Goal: Complete application form

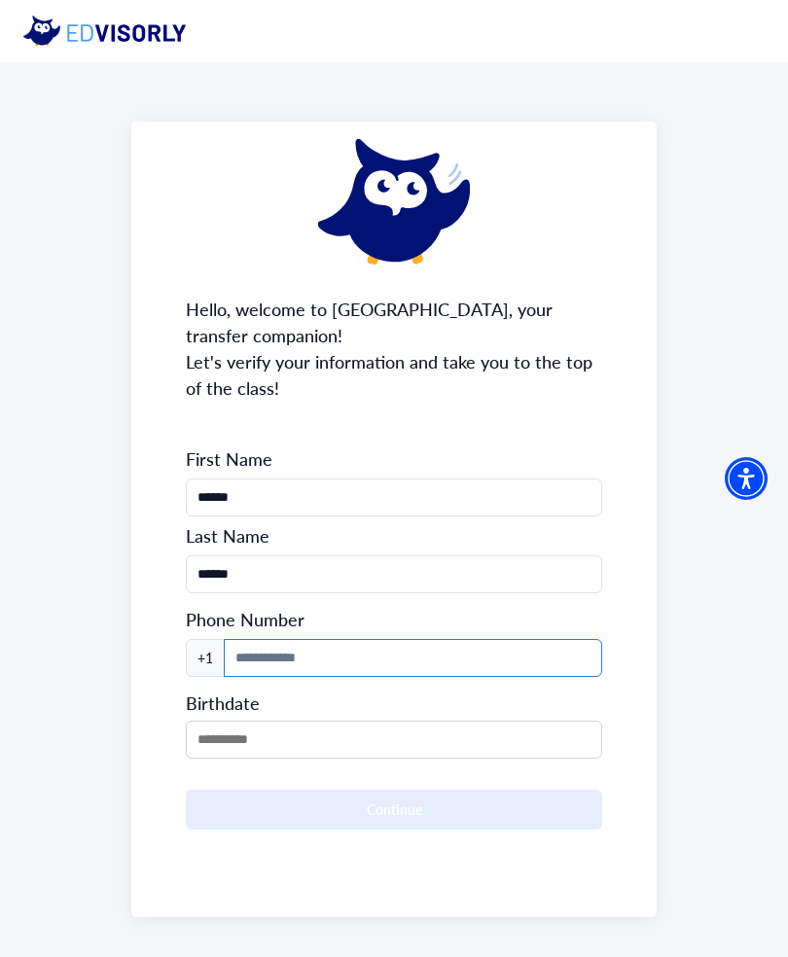
click at [531, 645] on input at bounding box center [413, 658] width 378 height 38
type input "**********"
click at [513, 734] on input "MM/DD/YYYY" at bounding box center [394, 740] width 416 height 38
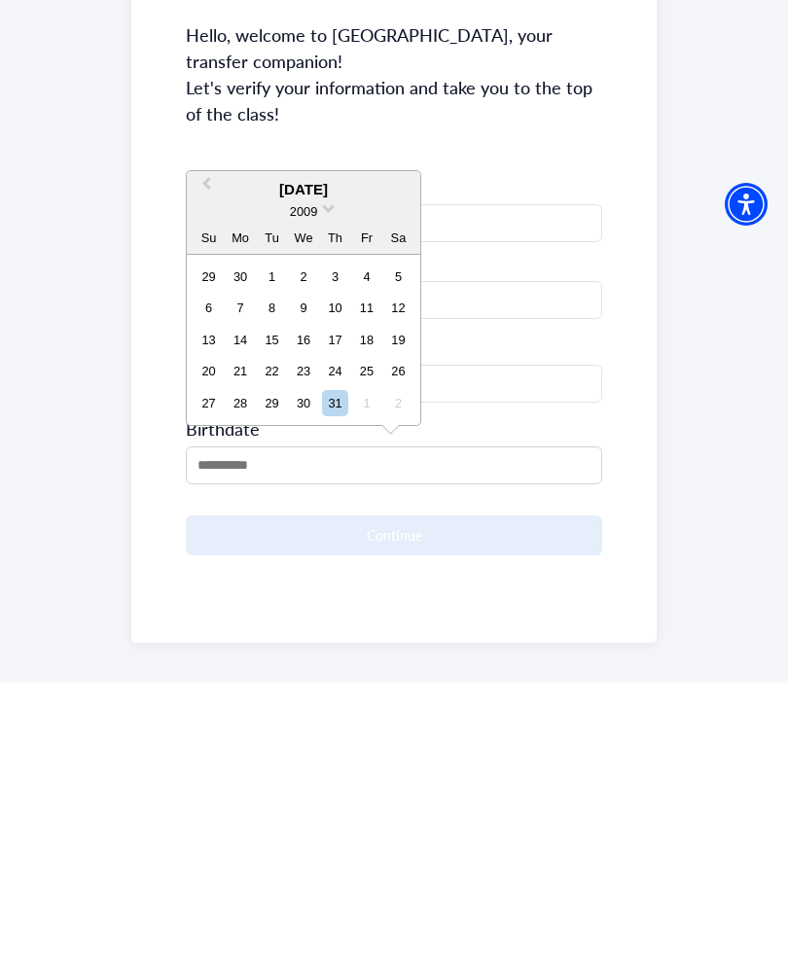
scroll to position [18, 0]
click at [316, 461] on span "2009" at bounding box center [303, 468] width 27 height 15
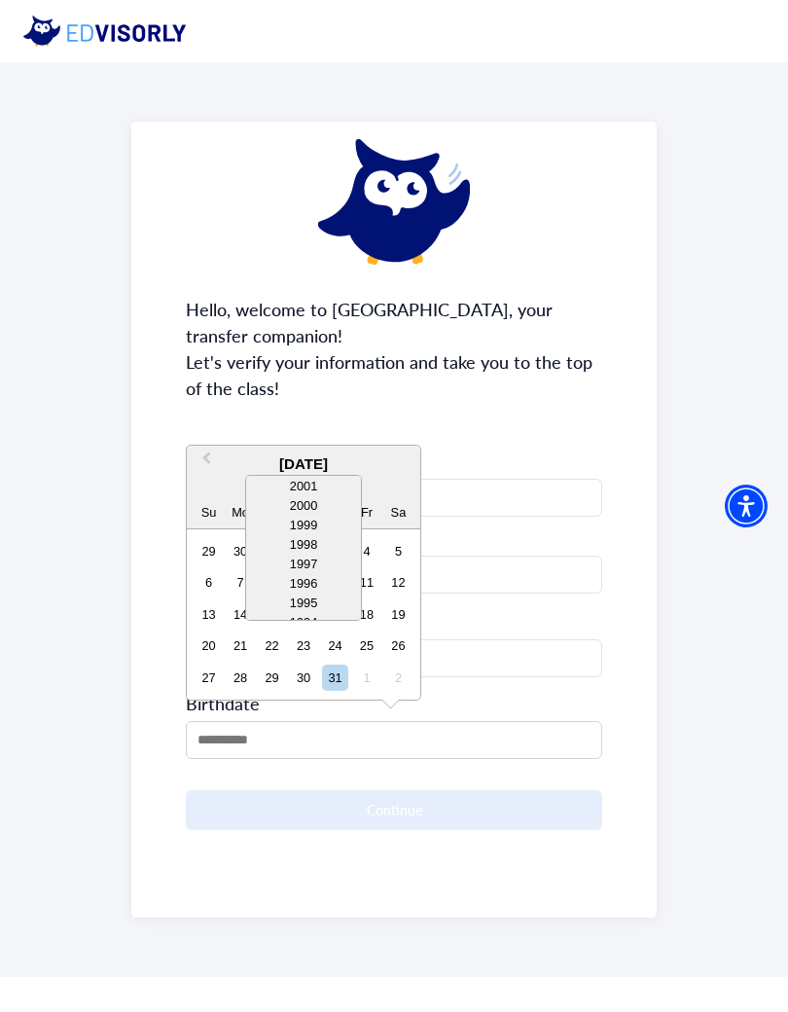
scroll to position [159, 0]
click at [316, 574] on div "1996" at bounding box center [303, 579] width 115 height 19
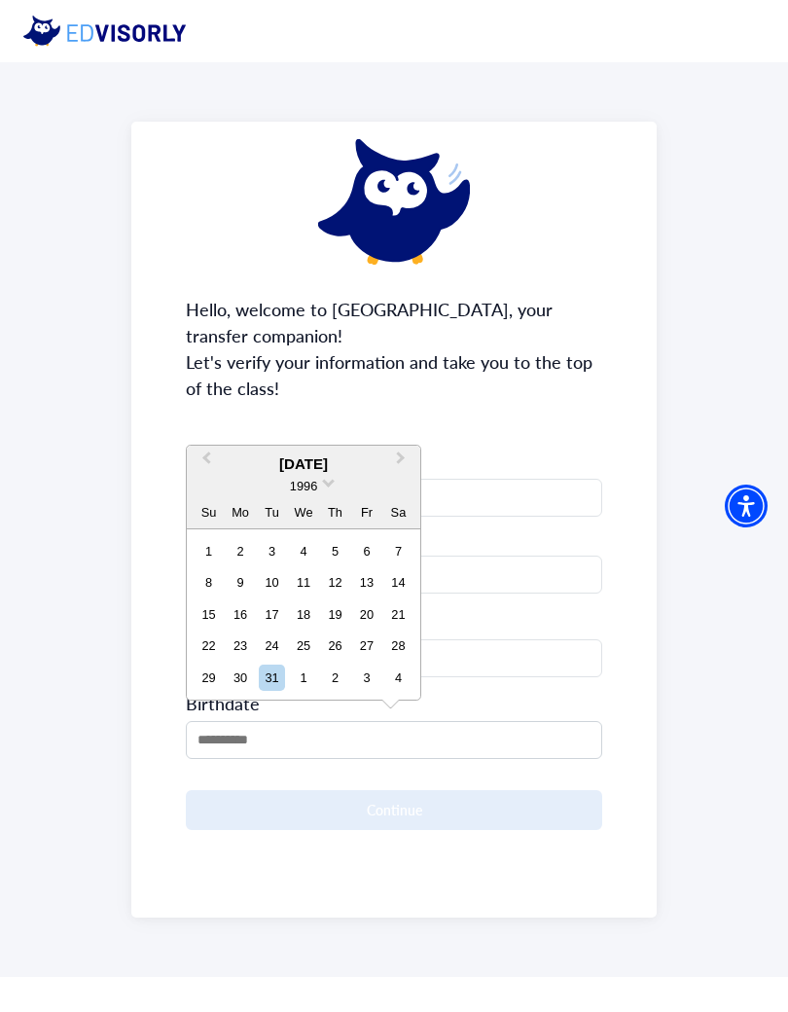
click at [213, 458] on button "Previous Month" at bounding box center [204, 463] width 31 height 31
click at [212, 455] on button "Previous Month" at bounding box center [204, 463] width 31 height 31
click at [206, 460] on span "Previous Month" at bounding box center [206, 462] width 0 height 29
click at [206, 462] on span "Previous Month" at bounding box center [206, 462] width 0 height 29
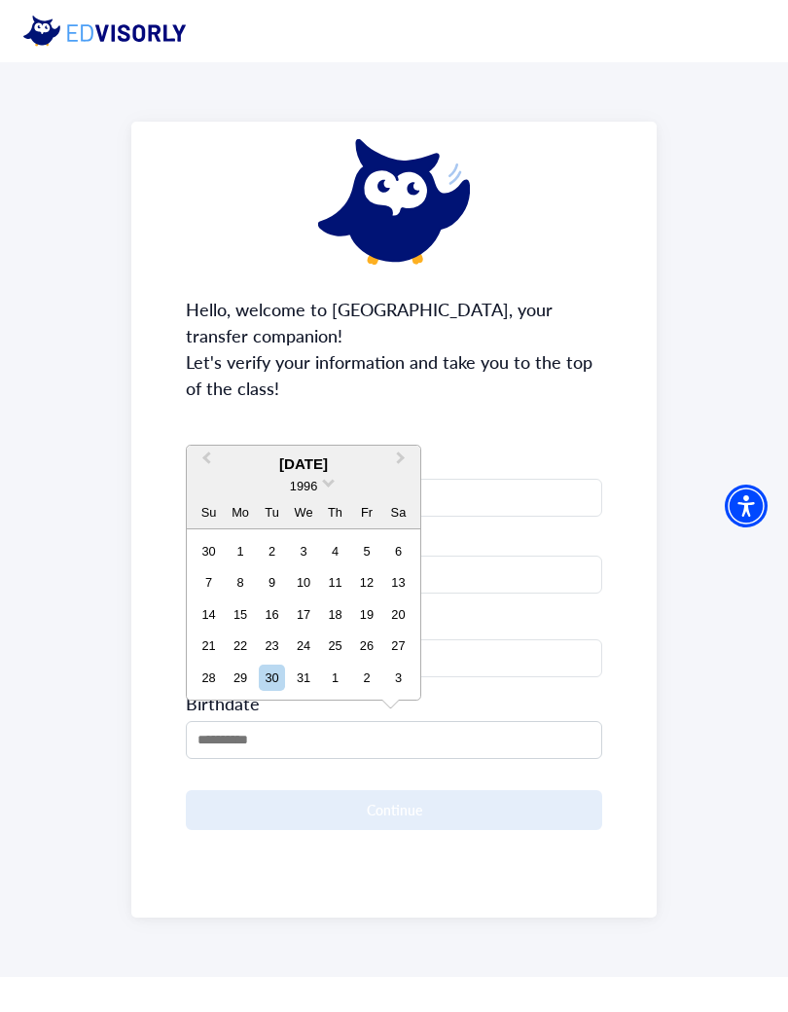
click at [212, 469] on button "Previous Month" at bounding box center [204, 463] width 31 height 31
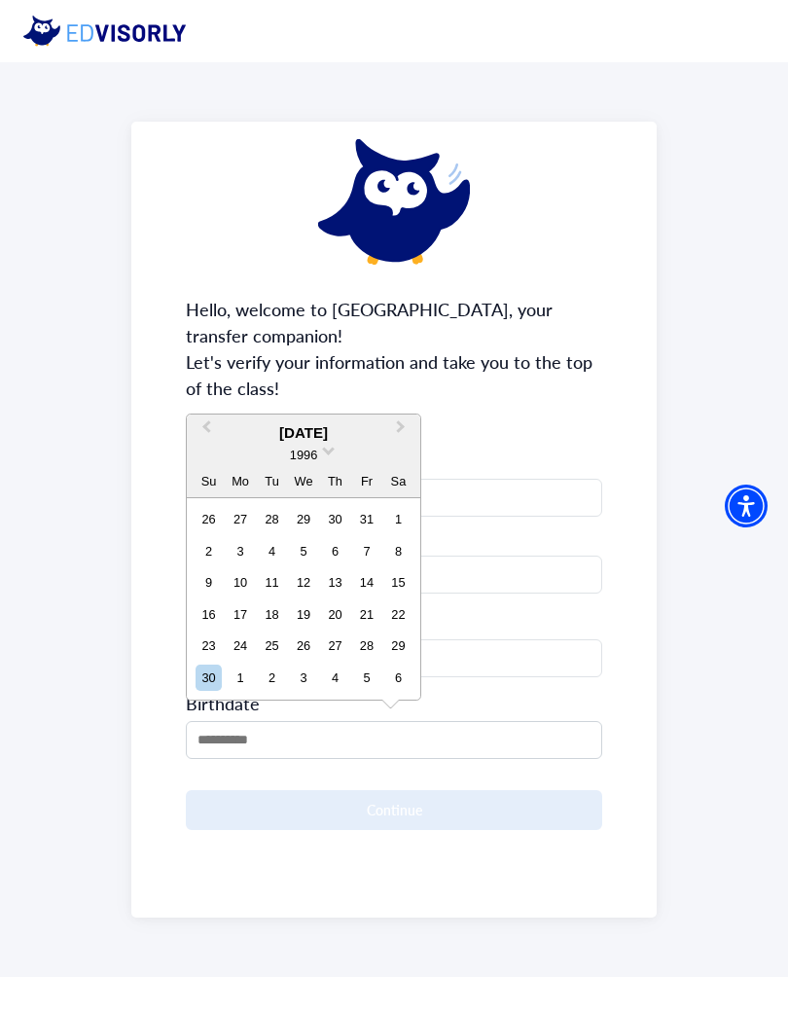
click at [212, 469] on div "Su" at bounding box center [209, 480] width 26 height 26
click at [206, 426] on span "Previous Month" at bounding box center [206, 430] width 0 height 29
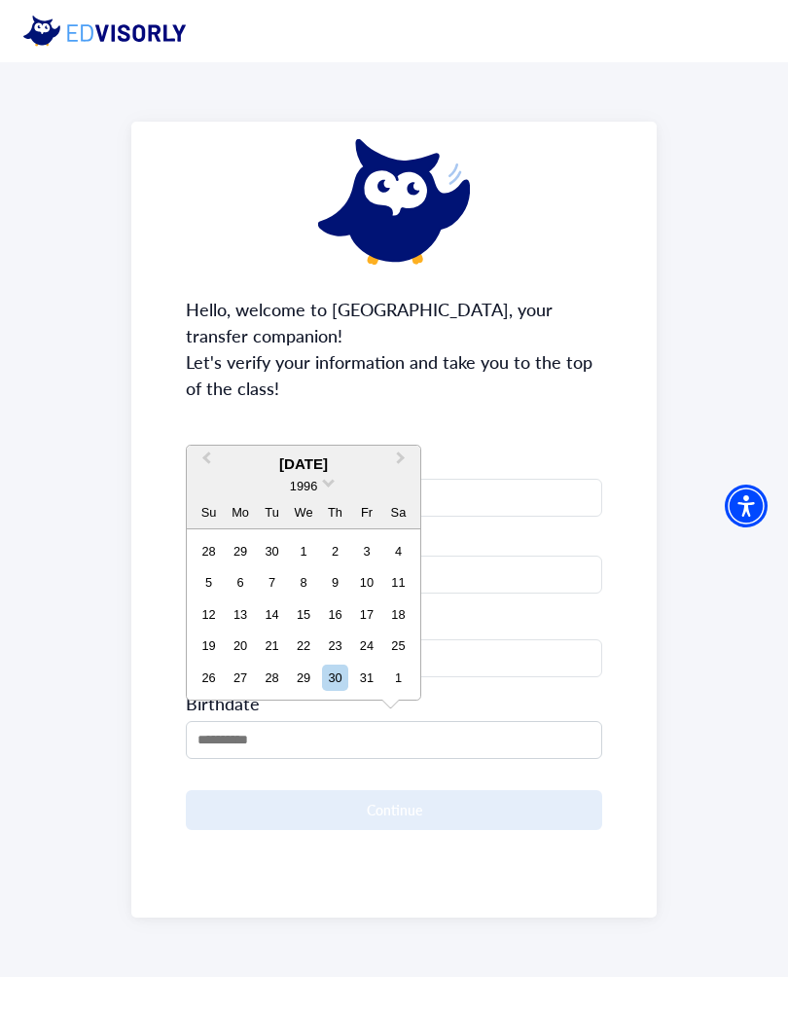
click at [203, 457] on button "Previous Month" at bounding box center [204, 463] width 31 height 31
click at [201, 459] on button "Previous Month" at bounding box center [204, 463] width 31 height 31
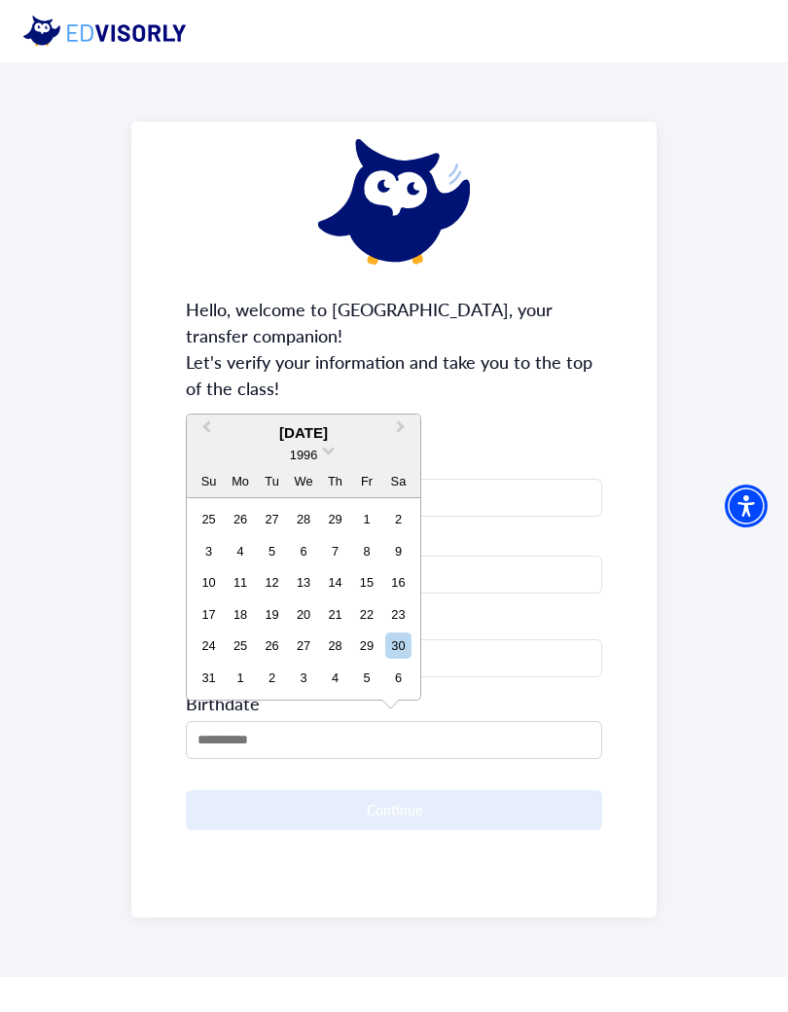
click at [201, 459] on div "1996" at bounding box center [303, 454] width 233 height 20
click at [206, 425] on span "Previous Month" at bounding box center [206, 430] width 0 height 29
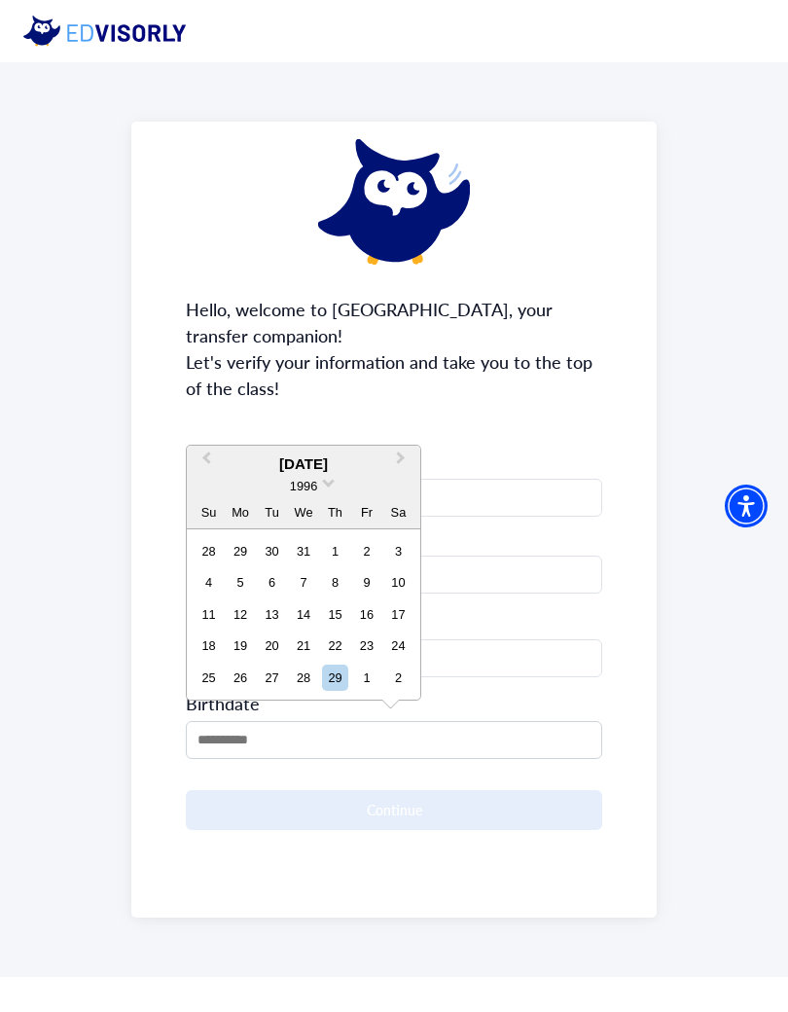
click at [304, 613] on div "14" at bounding box center [303, 614] width 26 height 26
type input "**********"
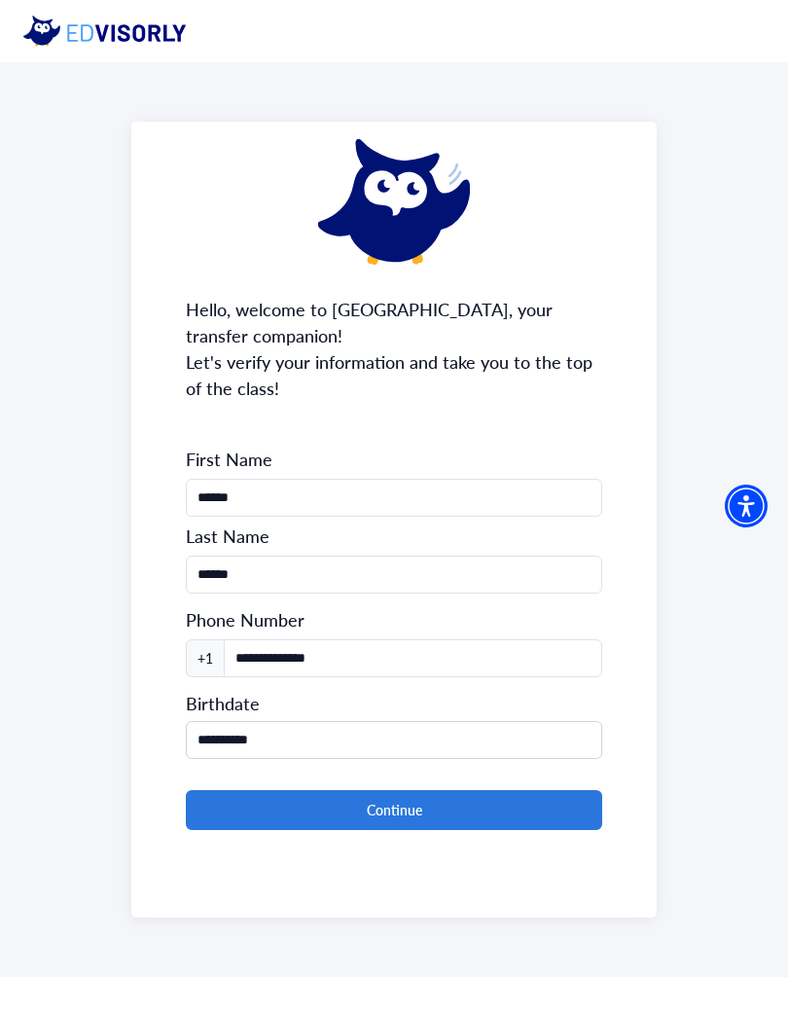
click at [507, 804] on button "Continue" at bounding box center [394, 810] width 416 height 40
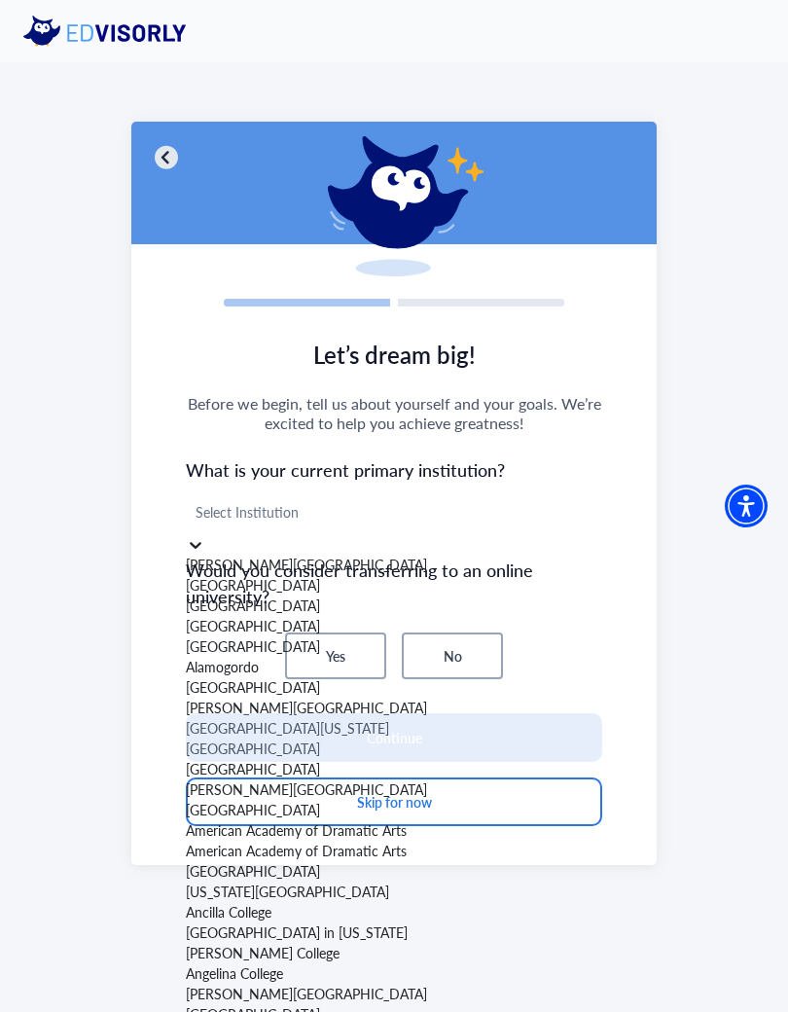
scroll to position [7496, 0]
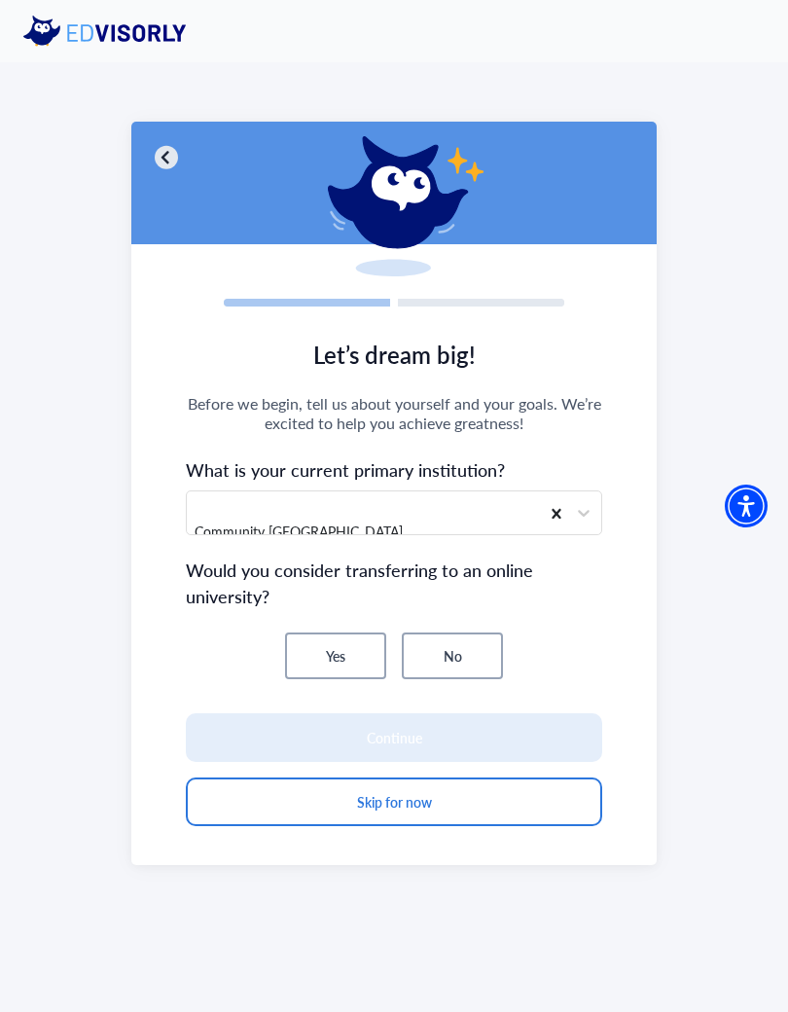
click at [469, 654] on button "No" at bounding box center [452, 655] width 101 height 47
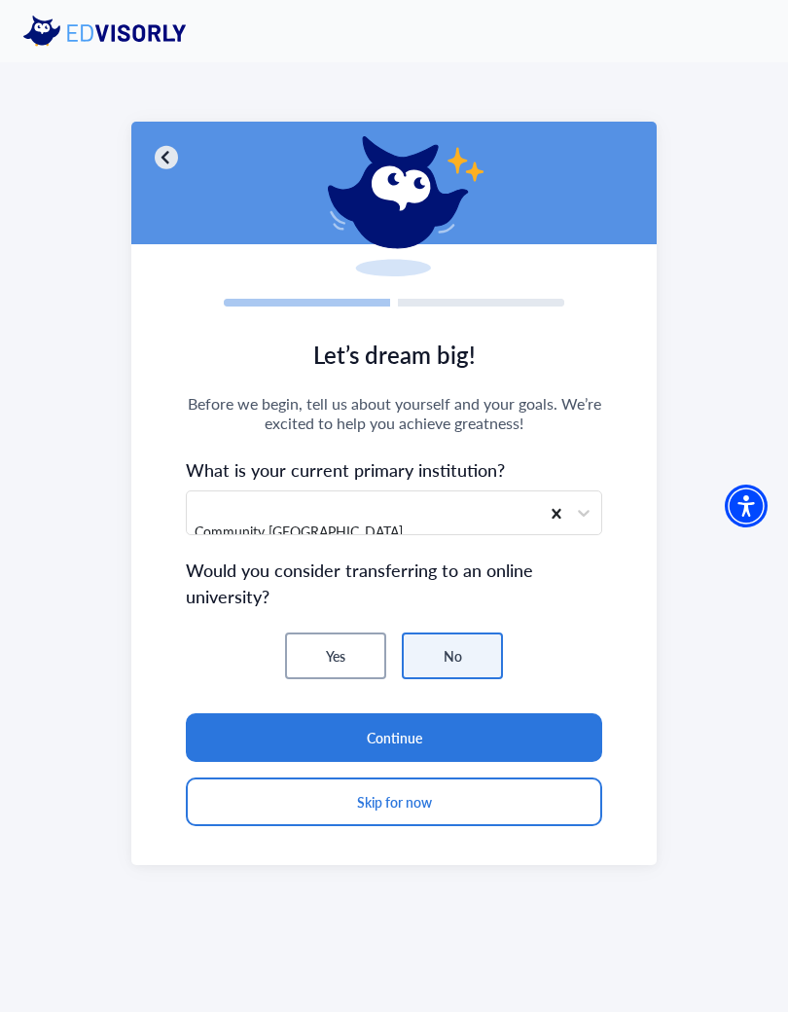
click at [508, 728] on button "Continue" at bounding box center [394, 737] width 416 height 49
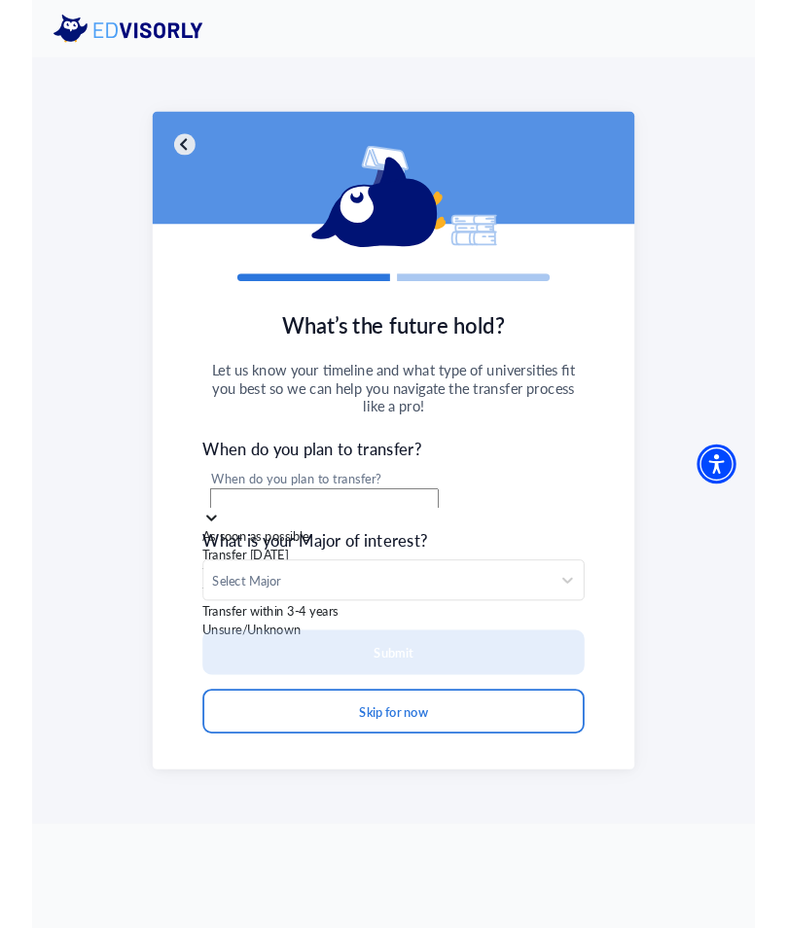
scroll to position [29, 0]
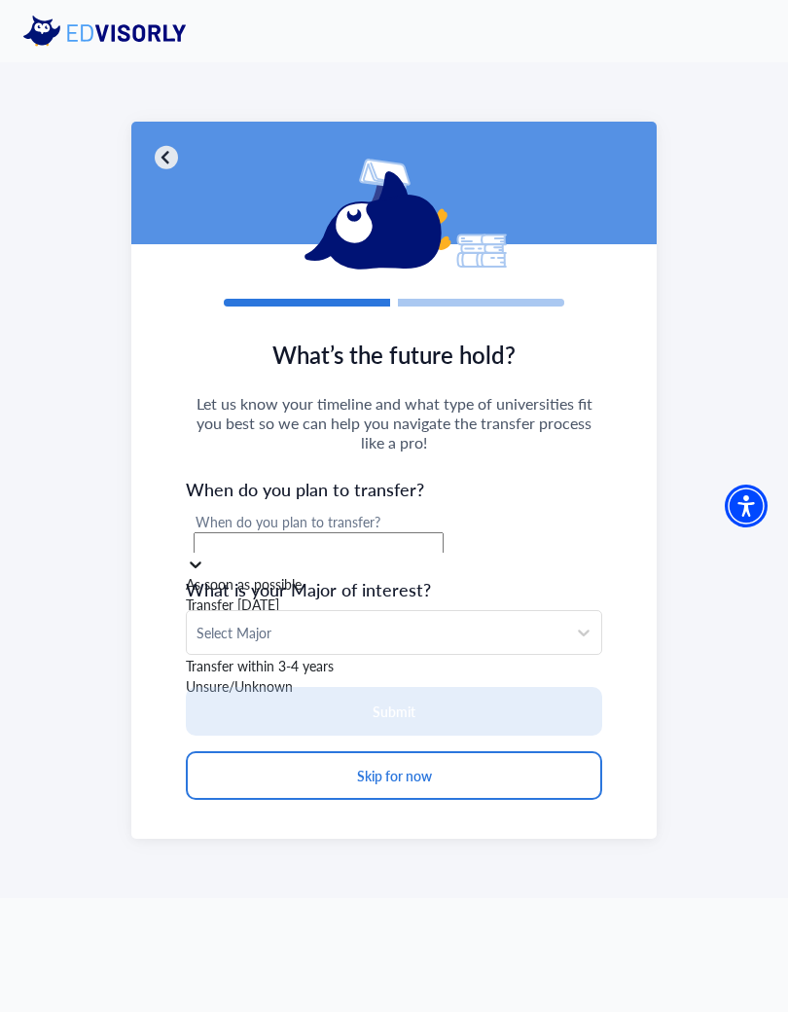
click at [440, 697] on div "Unsure/Unknown" at bounding box center [394, 686] width 416 height 20
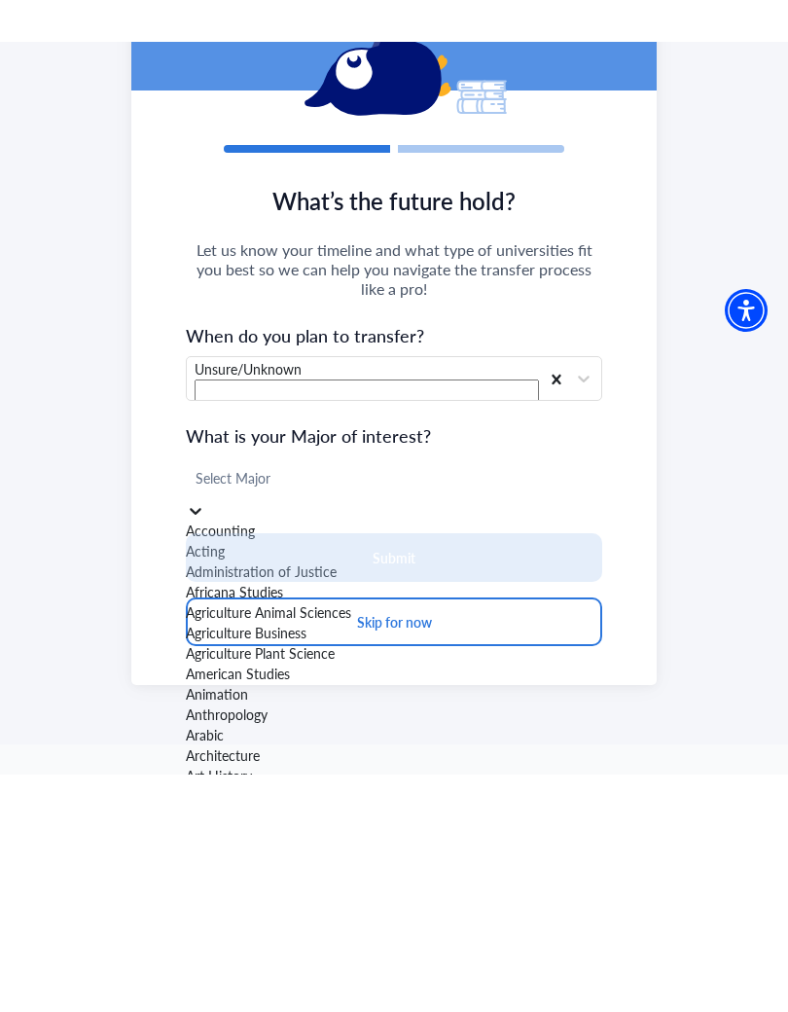
scroll to position [3965, 0]
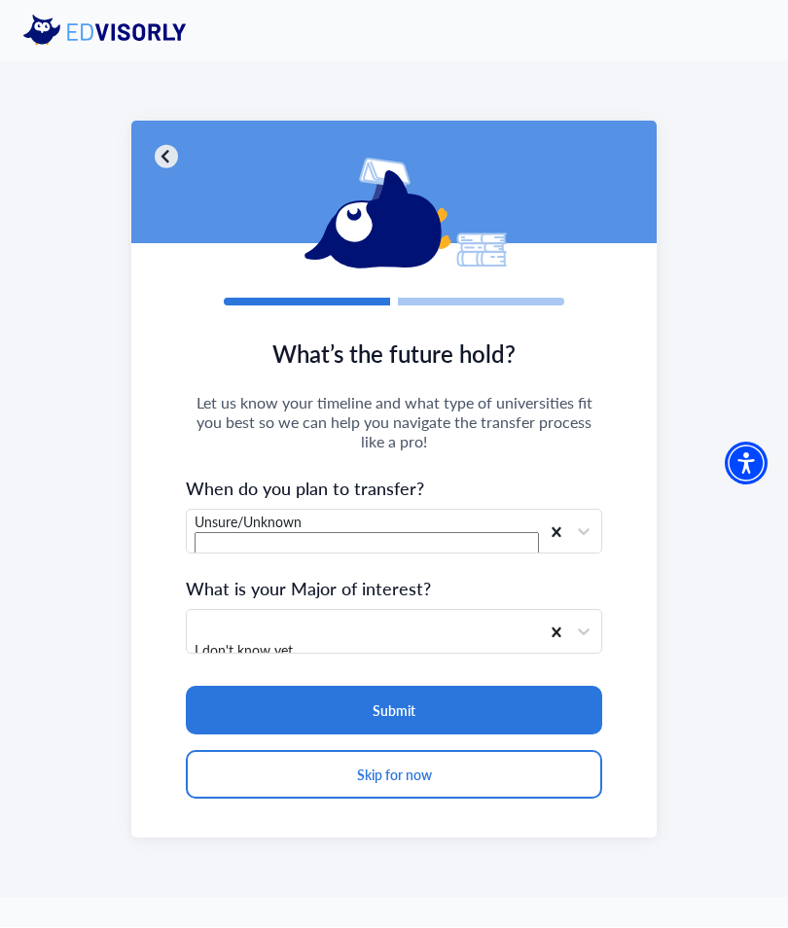
click at [529, 703] on button "Submit" at bounding box center [394, 711] width 416 height 49
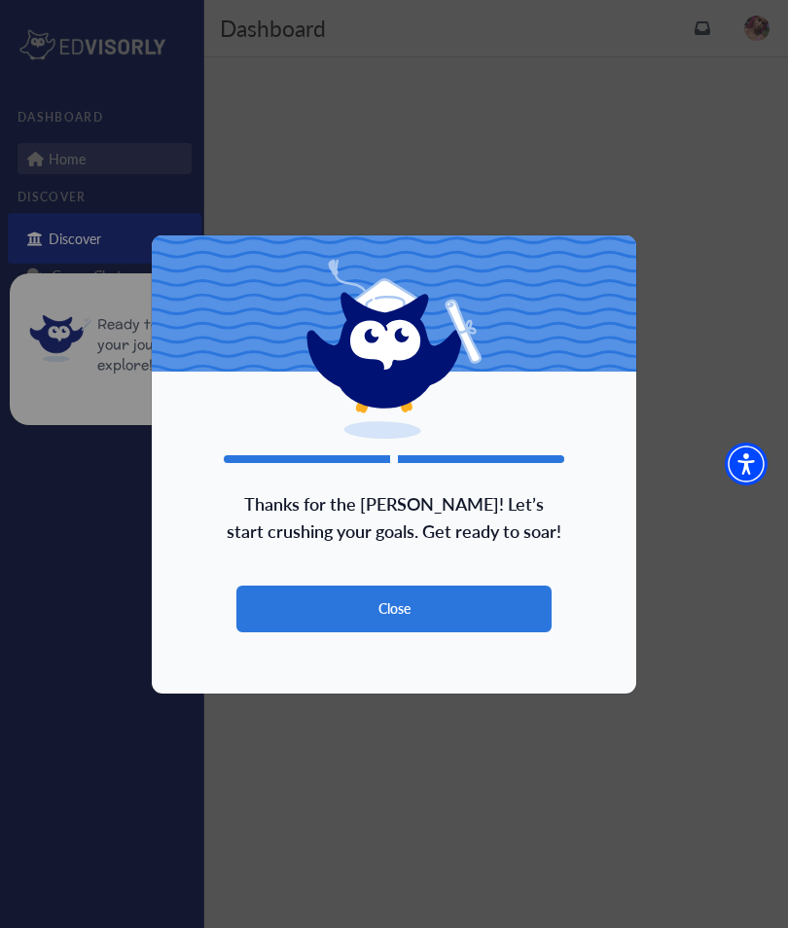
click at [520, 601] on button "Close" at bounding box center [393, 609] width 315 height 47
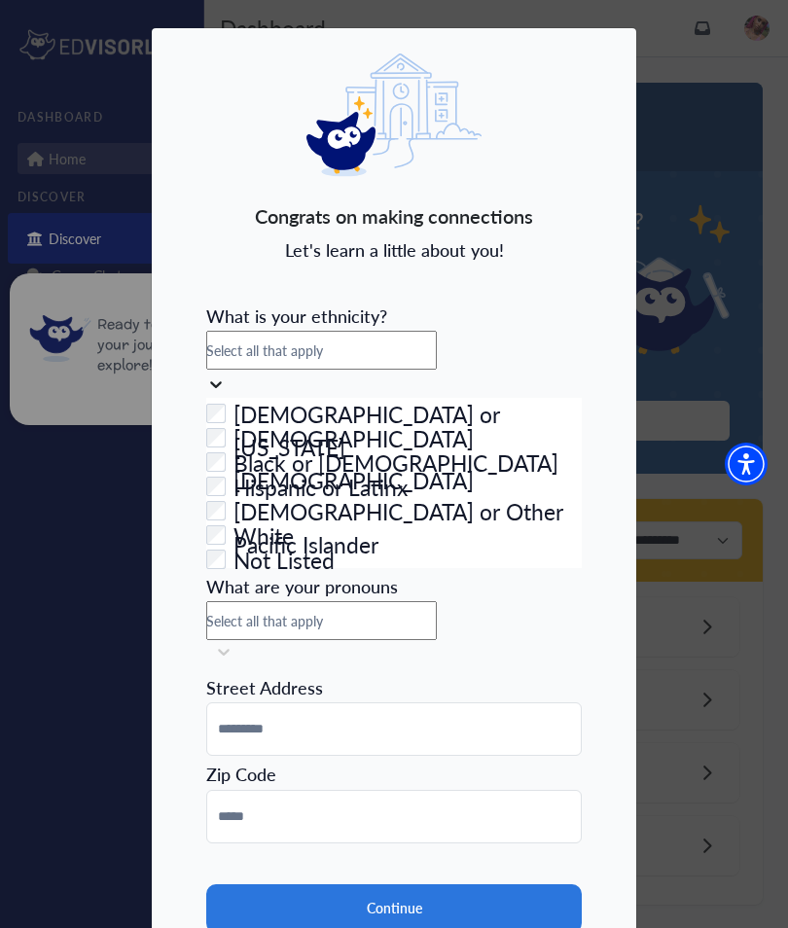
click at [455, 471] on div "Black or [DEMOGRAPHIC_DATA]" at bounding box center [394, 459] width 376 height 24
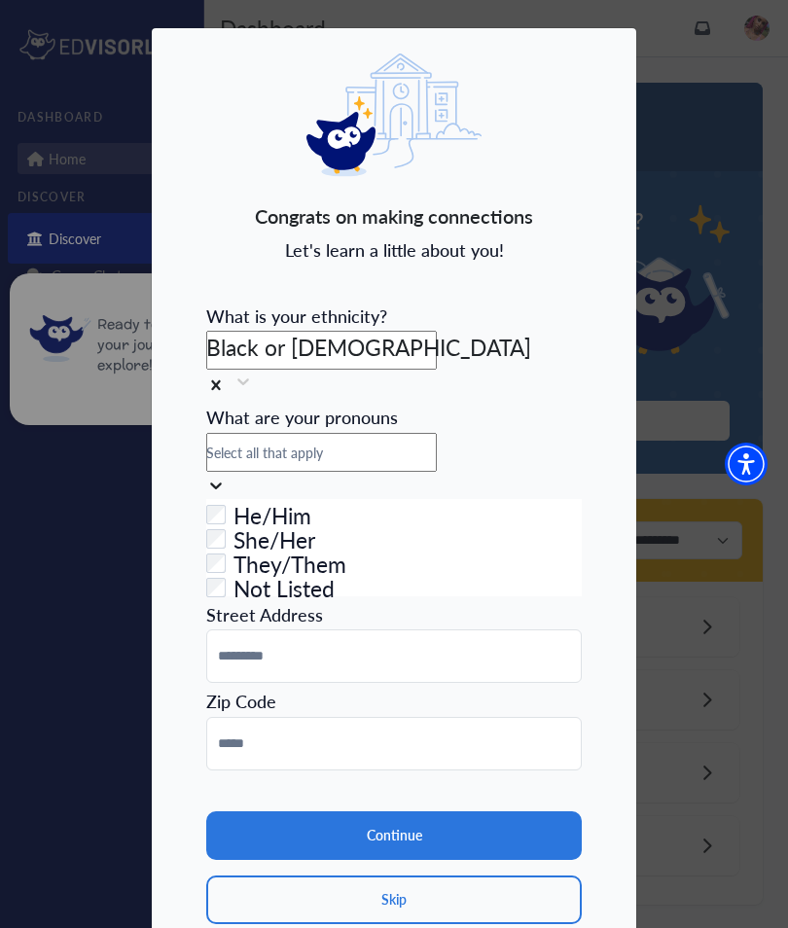
click at [454, 548] on div "Checkbox field She/Her" at bounding box center [394, 535] width 376 height 24
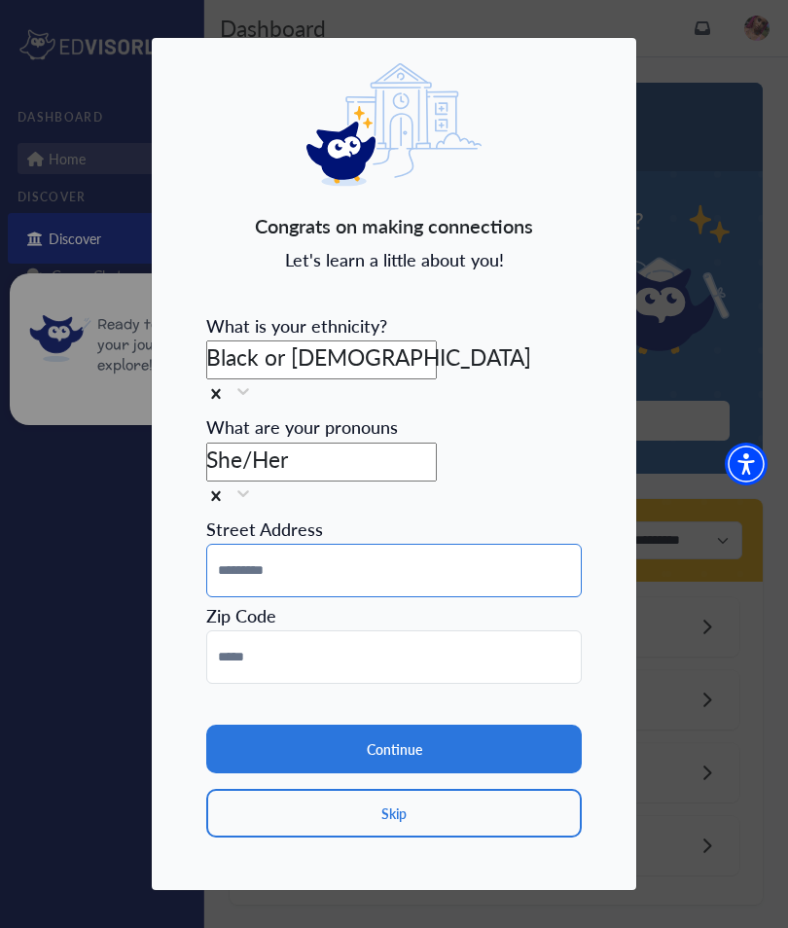
click at [541, 544] on input at bounding box center [394, 571] width 376 height 54
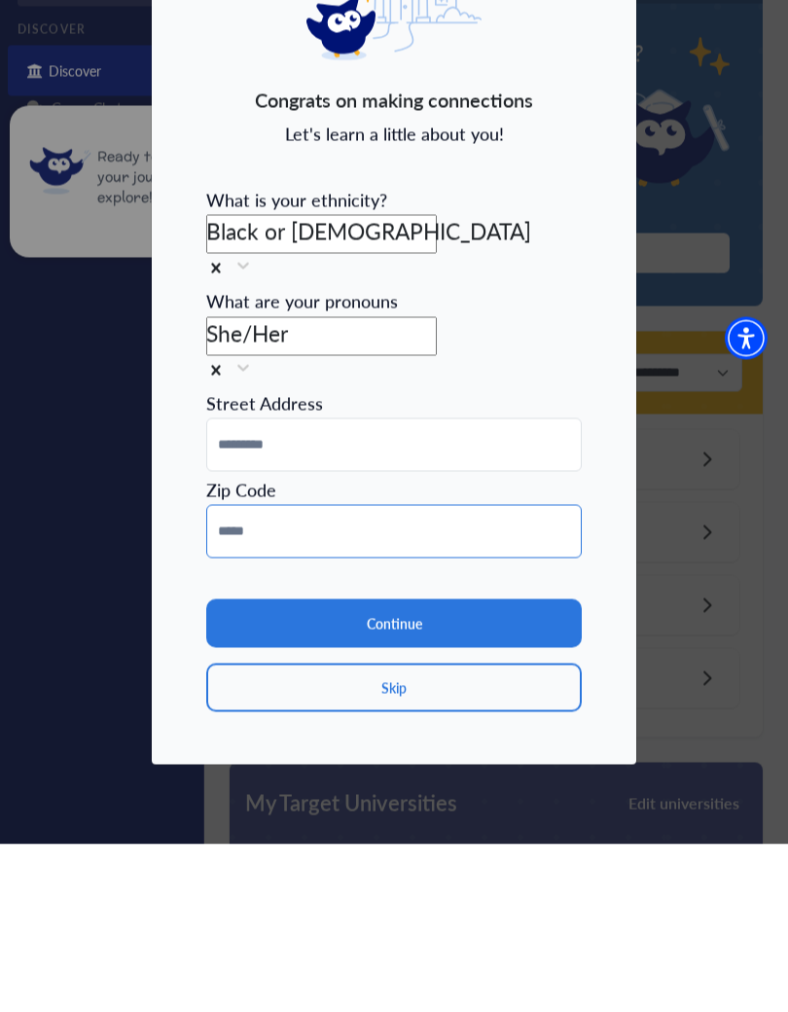
click at [552, 672] on input at bounding box center [394, 699] width 376 height 54
type input "*****"
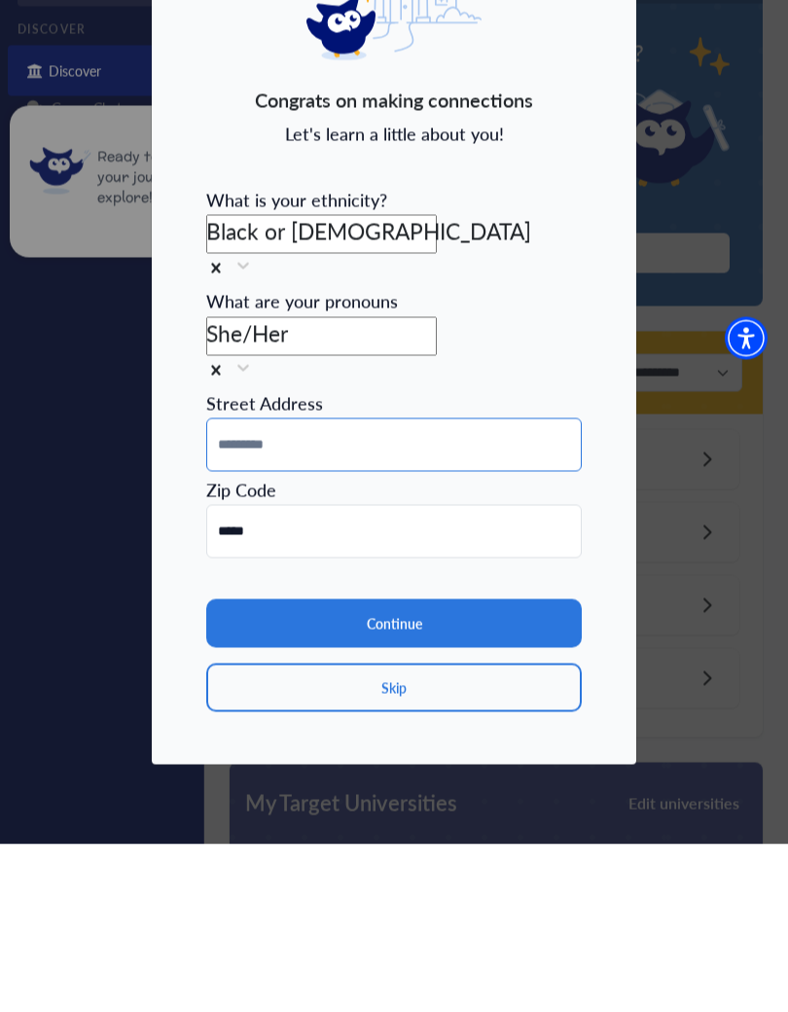
click at [399, 586] on input at bounding box center [394, 613] width 376 height 54
type input "**********"
click at [540, 767] on button "Continue" at bounding box center [394, 791] width 376 height 49
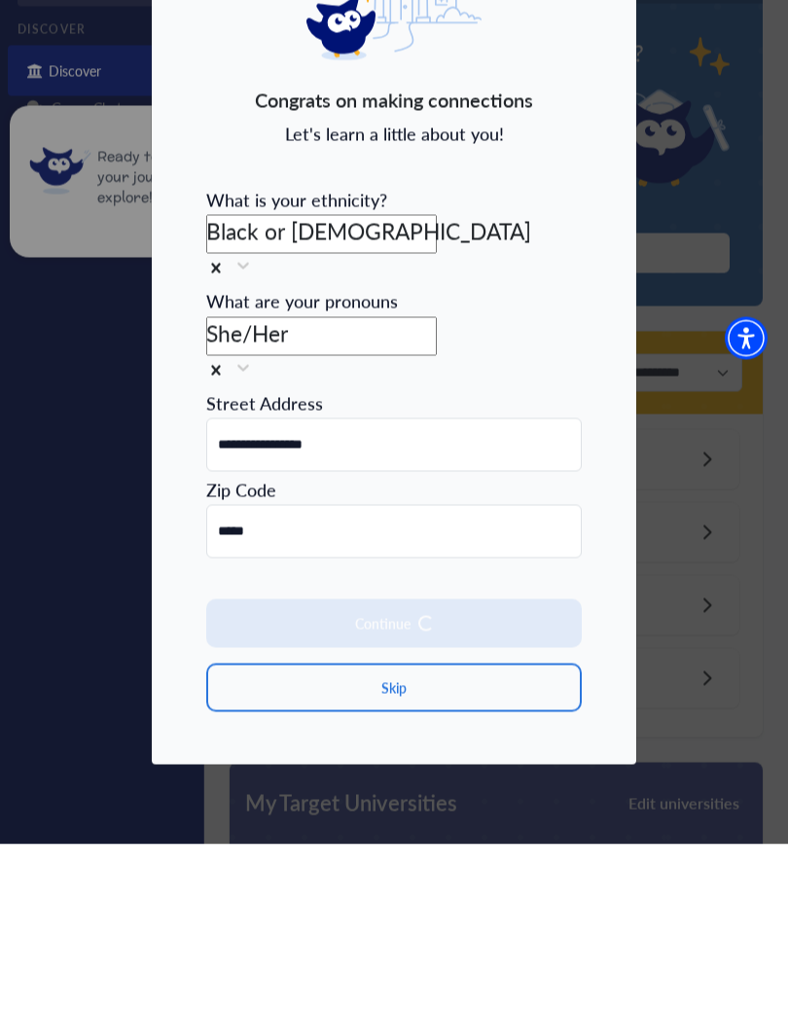
scroll to position [168, 0]
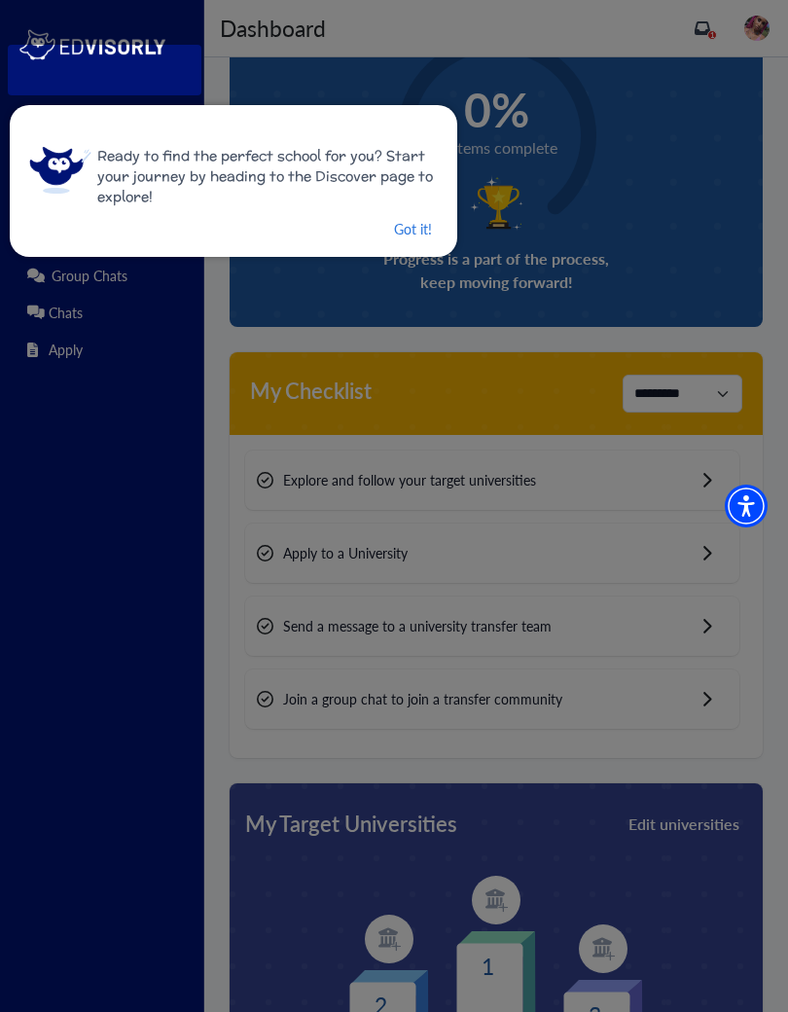
click at [418, 221] on button "Got it!" at bounding box center [413, 229] width 42 height 24
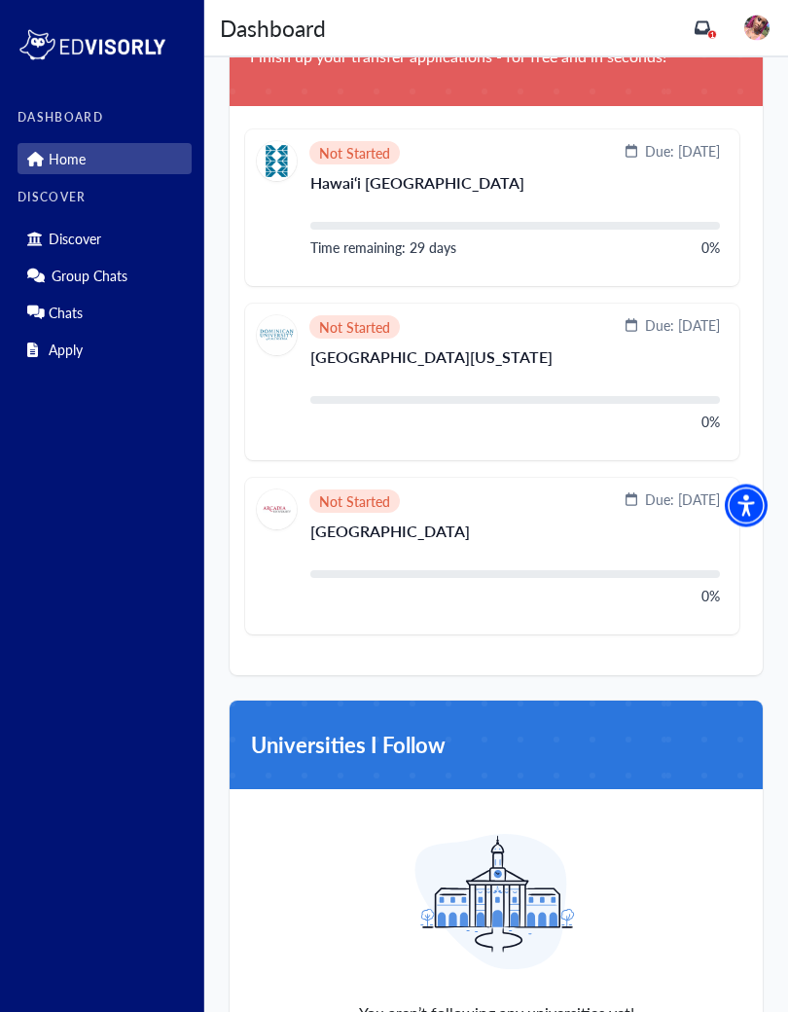
scroll to position [1420, 0]
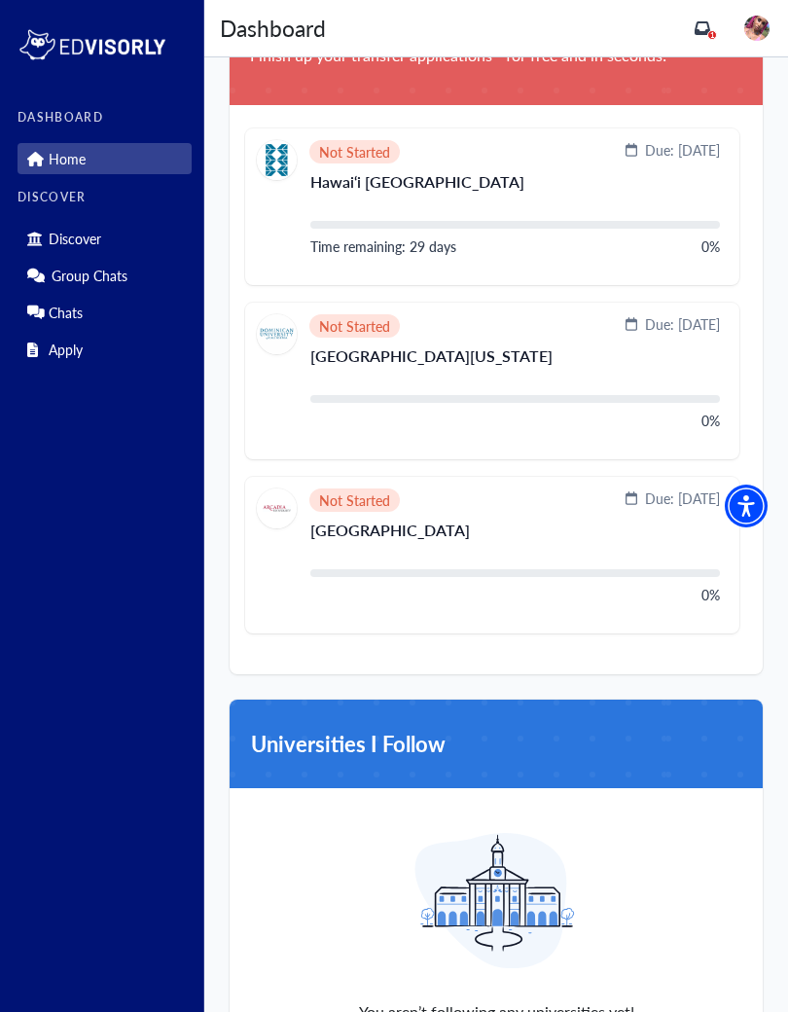
click at [604, 633] on div "Not Started Due: [DATE] Arcadia University 0% Due: [DATE]" at bounding box center [492, 555] width 494 height 157
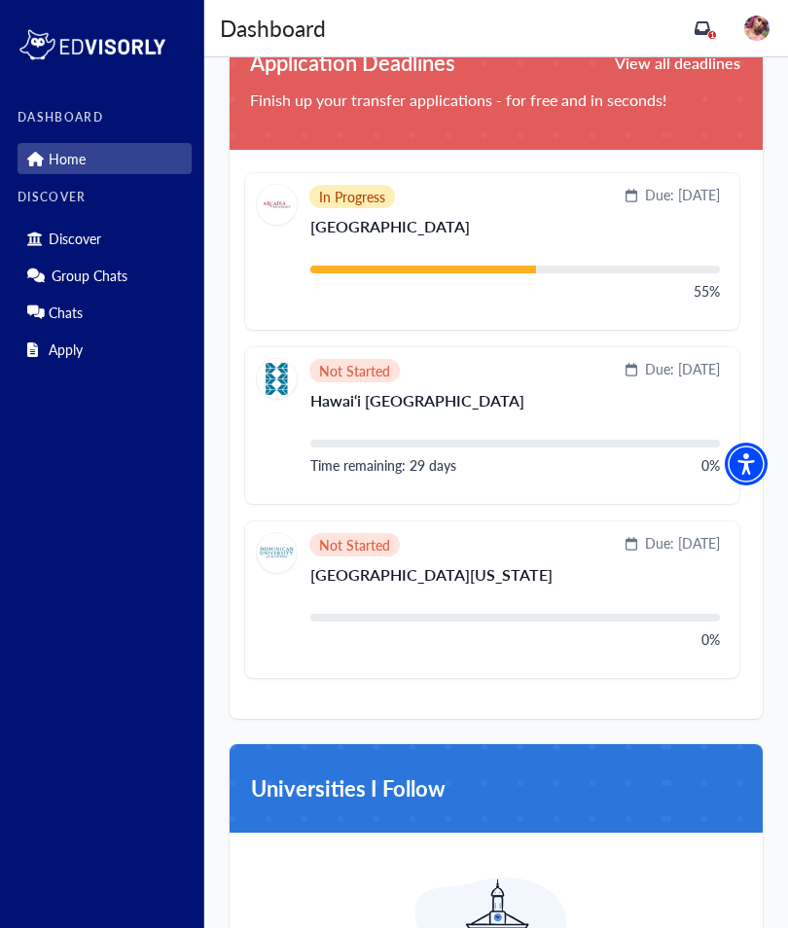
scroll to position [1473, 0]
